Goal: Information Seeking & Learning: Find specific fact

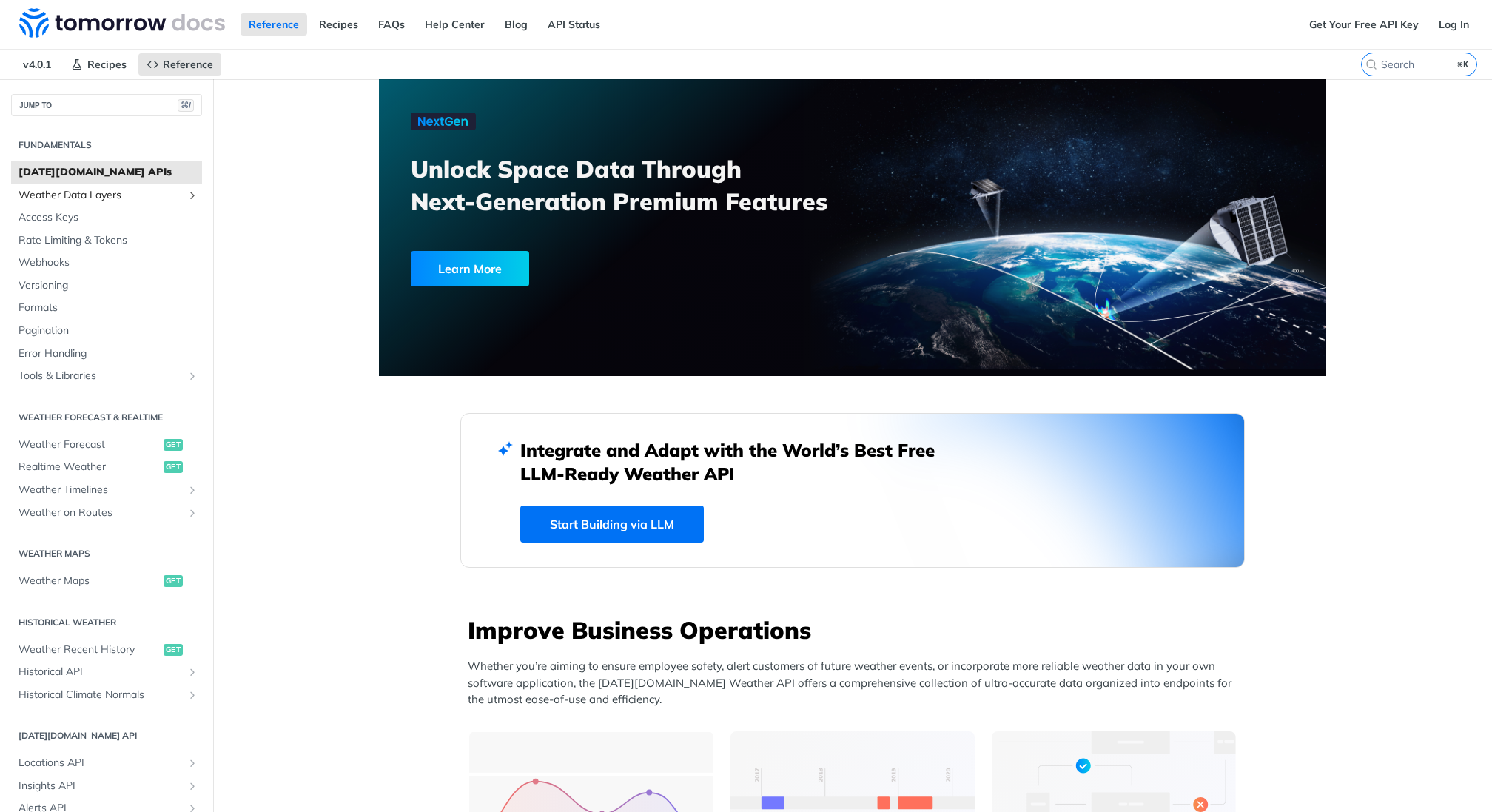
click at [81, 194] on span "Weather Data Layers" at bounding box center [100, 195] width 165 height 14
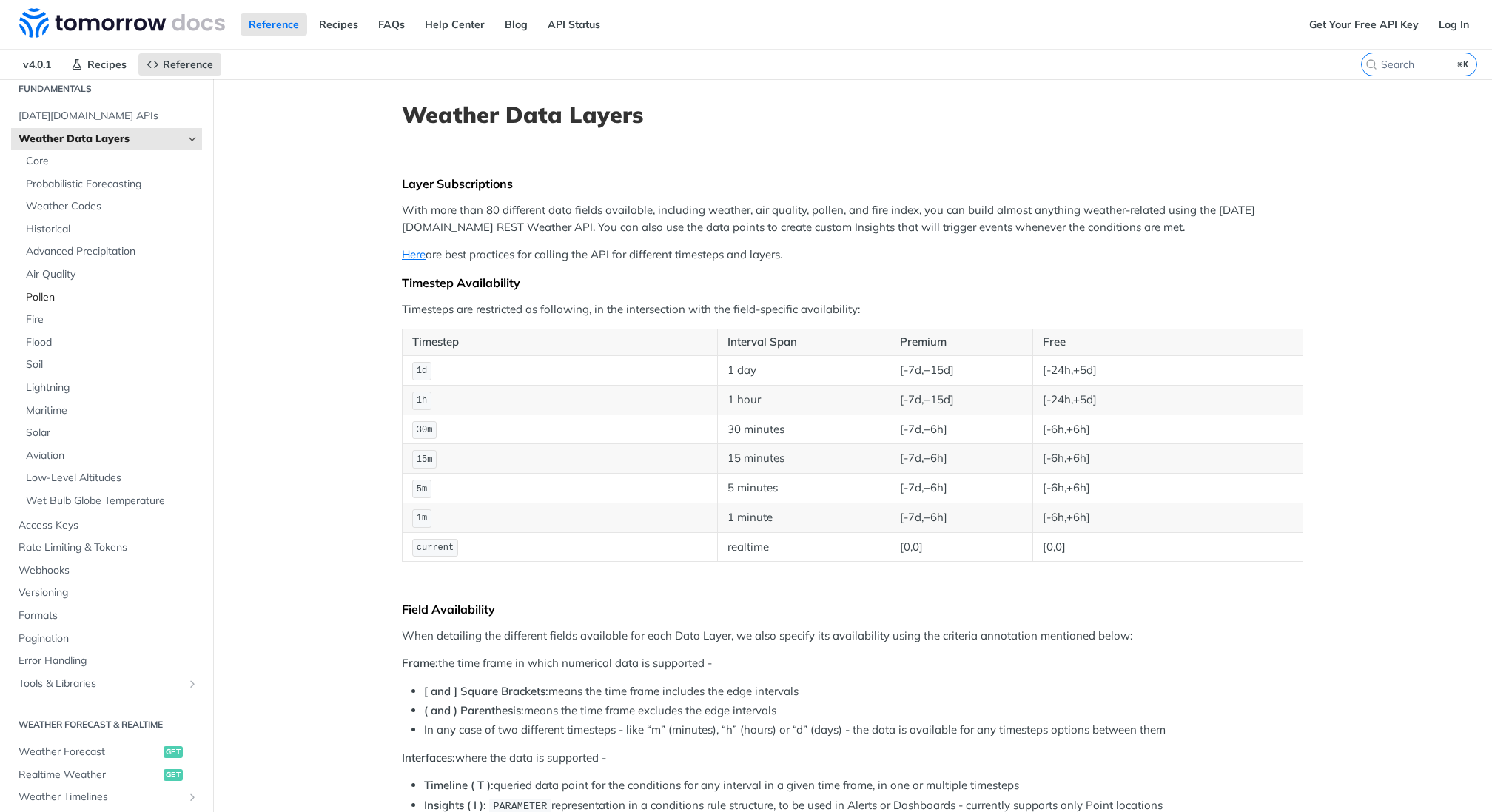
scroll to position [55, 0]
click at [102, 446] on link "Aviation" at bounding box center [110, 457] width 183 height 22
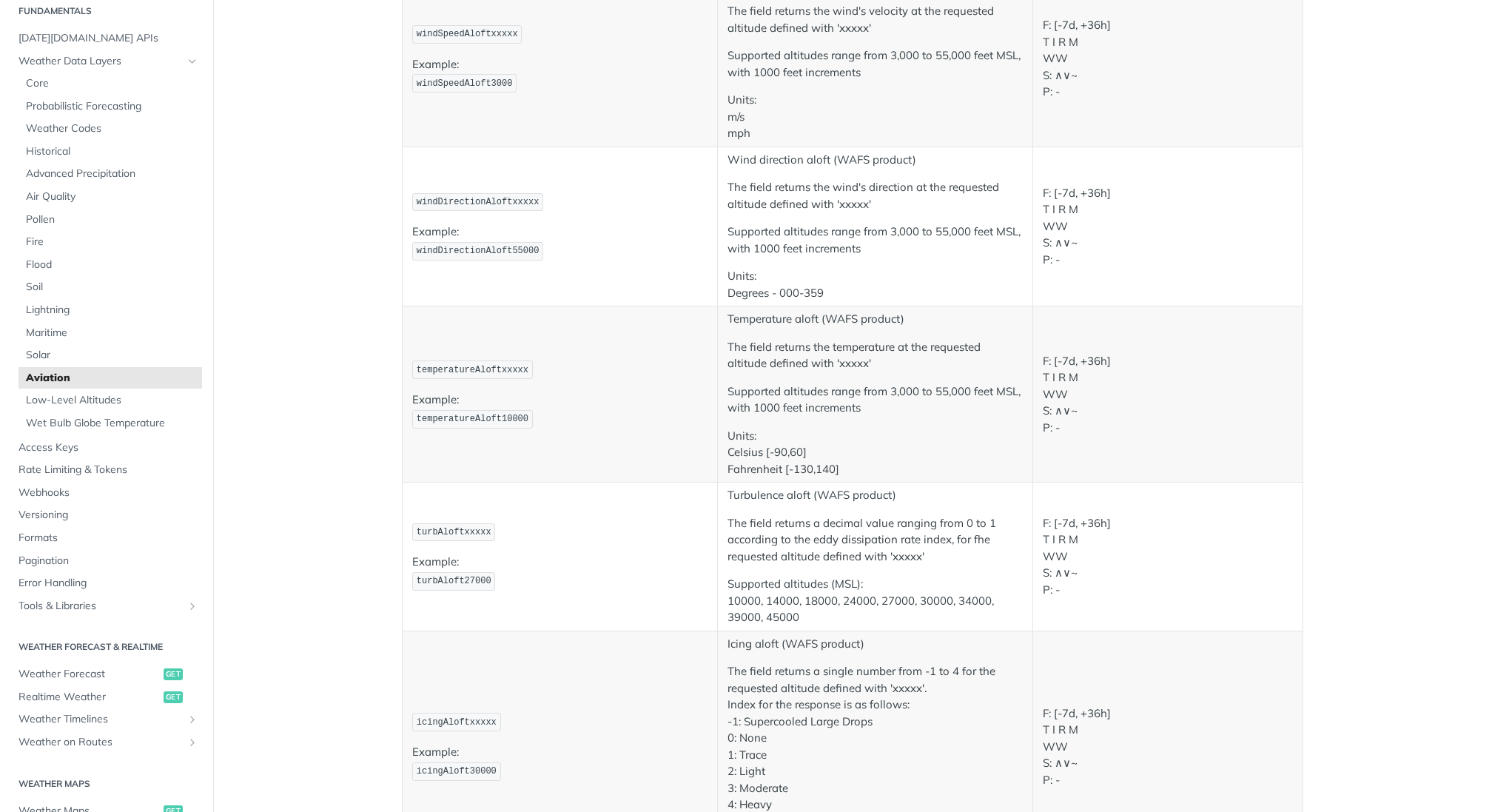
scroll to position [1641, 0]
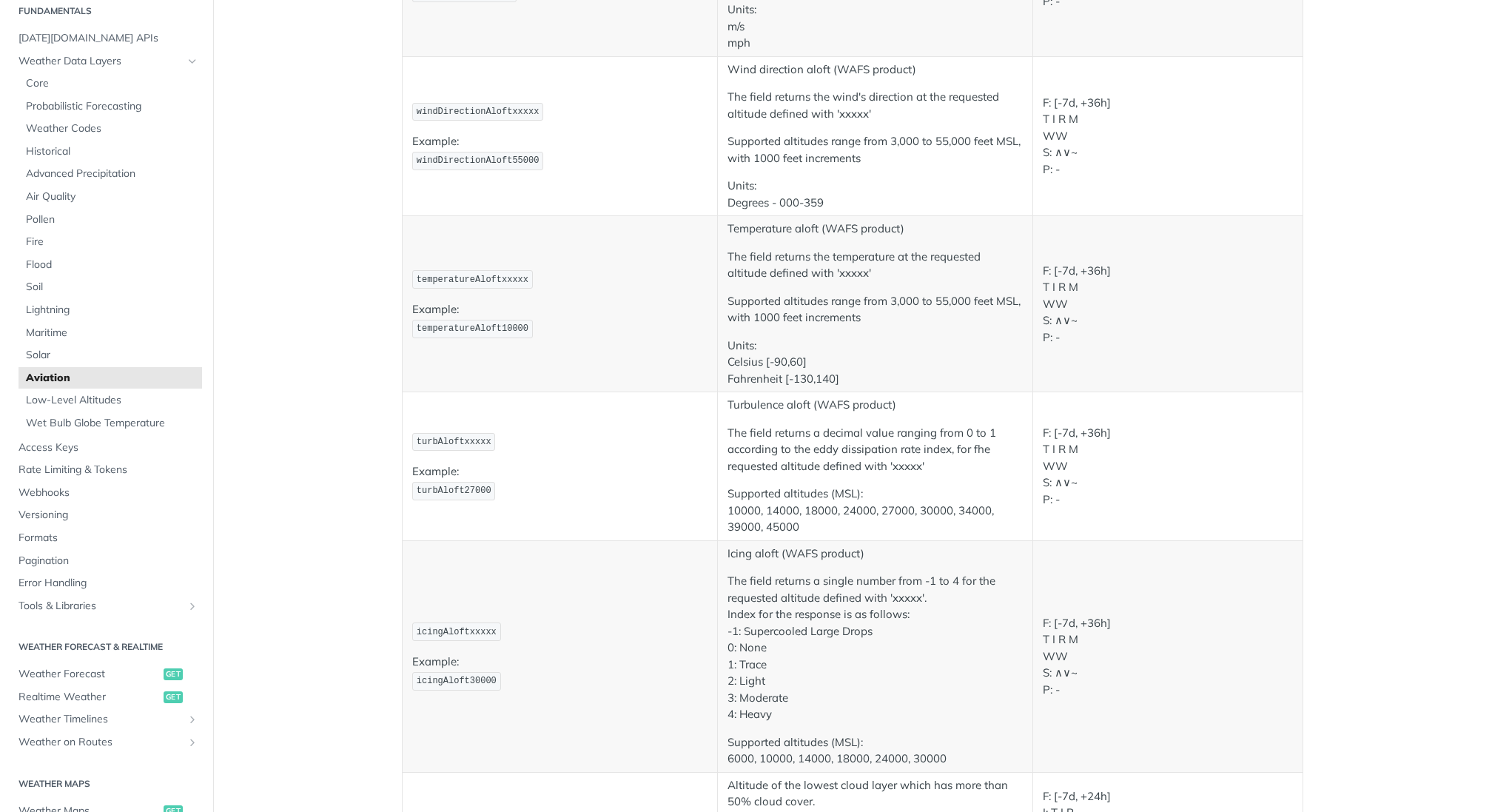
click at [907, 296] on p "Supported altitudes range from 3,000 to 55,000 feet MSL, with 1000 feet increme…" at bounding box center [876, 309] width 296 height 33
click at [948, 296] on p "Supported altitudes range from 3,000 to 55,000 feet MSL, with 1000 feet increme…" at bounding box center [876, 309] width 296 height 33
